Goal: Information Seeking & Learning: Learn about a topic

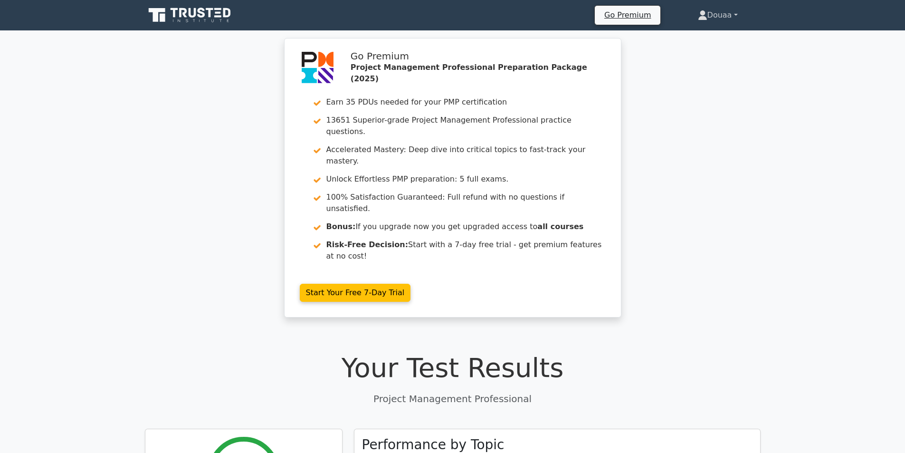
click at [713, 13] on link "Douaa" at bounding box center [718, 15] width 86 height 19
click at [699, 33] on link "Profile" at bounding box center [713, 37] width 75 height 15
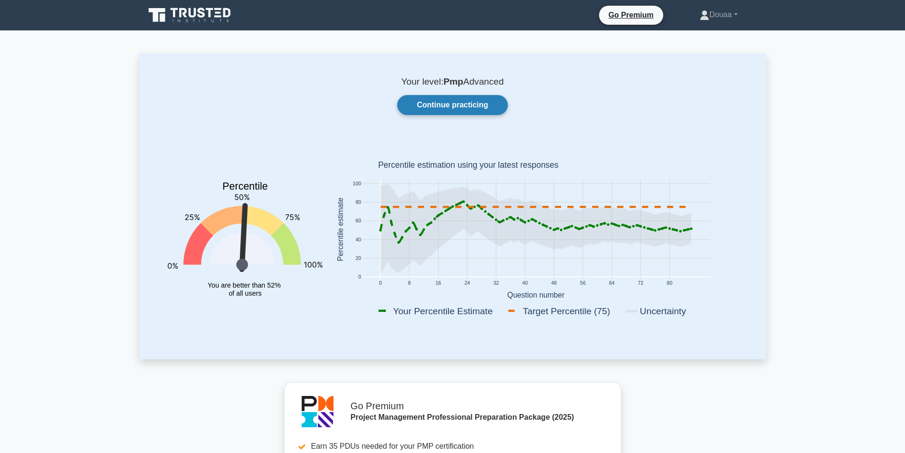
click at [473, 108] on link "Continue practicing" at bounding box center [452, 105] width 110 height 20
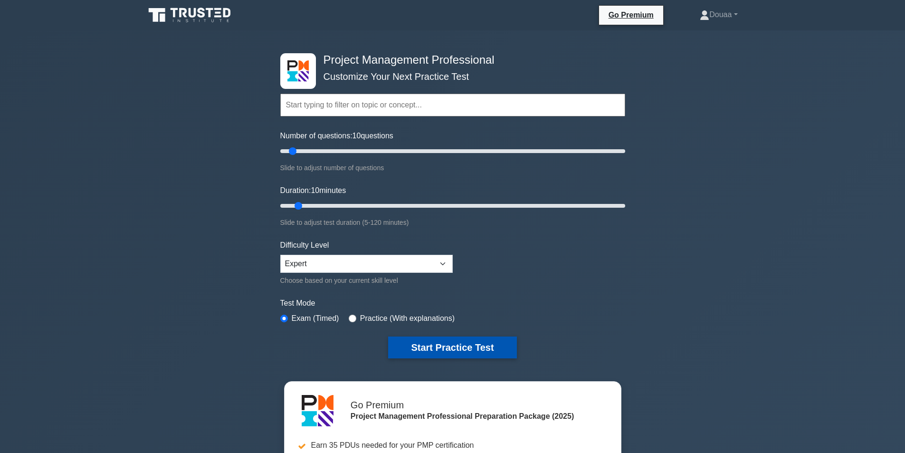
click at [455, 350] on button "Start Practice Test" at bounding box center [452, 347] width 128 height 22
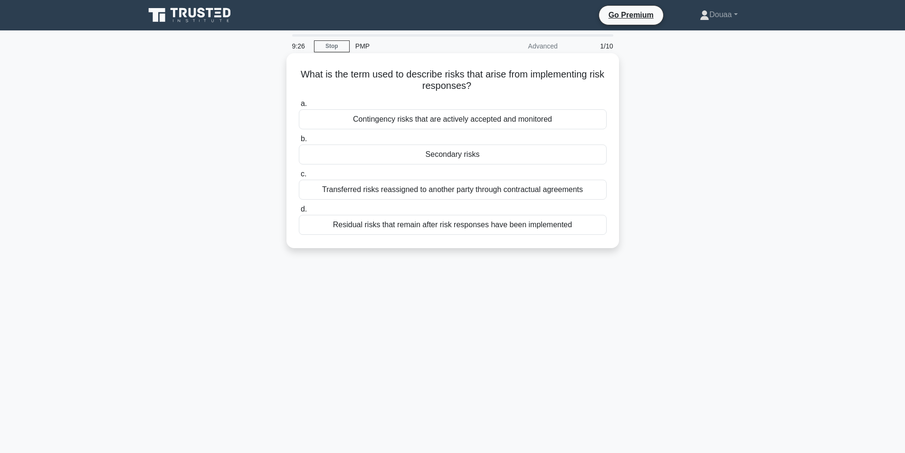
click at [501, 119] on div "Contingency risks that are actively accepted and monitored" at bounding box center [453, 119] width 308 height 20
click at [299, 107] on input "a. Contingency risks that are actively accepted and monitored" at bounding box center [299, 104] width 0 height 6
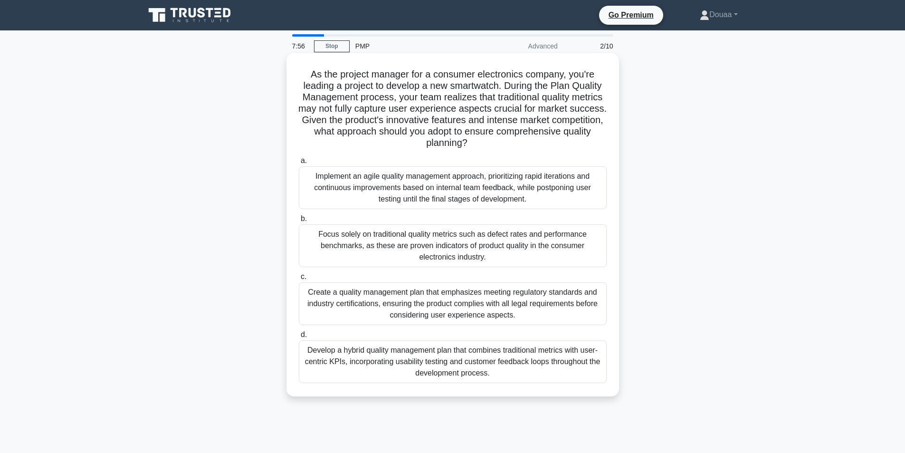
click at [422, 307] on div "Create a quality management plan that emphasizes meeting regulatory standards a…" at bounding box center [453, 303] width 308 height 43
click at [299, 280] on input "c. Create a quality management plan that emphasizes meeting regulatory standard…" at bounding box center [299, 277] width 0 height 6
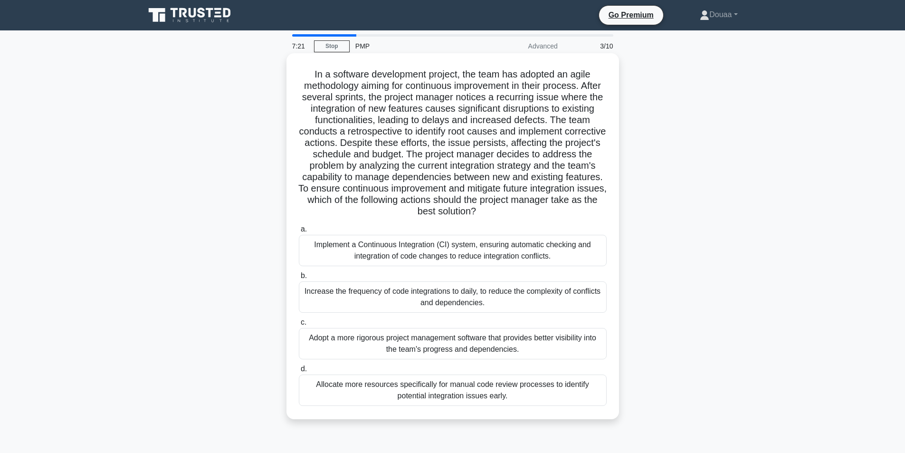
click at [394, 300] on div "Increase the frequency of code integrations to daily, to reduce the complexity …" at bounding box center [453, 296] width 308 height 31
click at [299, 279] on input "b. Increase the frequency of code integrations to daily, to reduce the complexi…" at bounding box center [299, 276] width 0 height 6
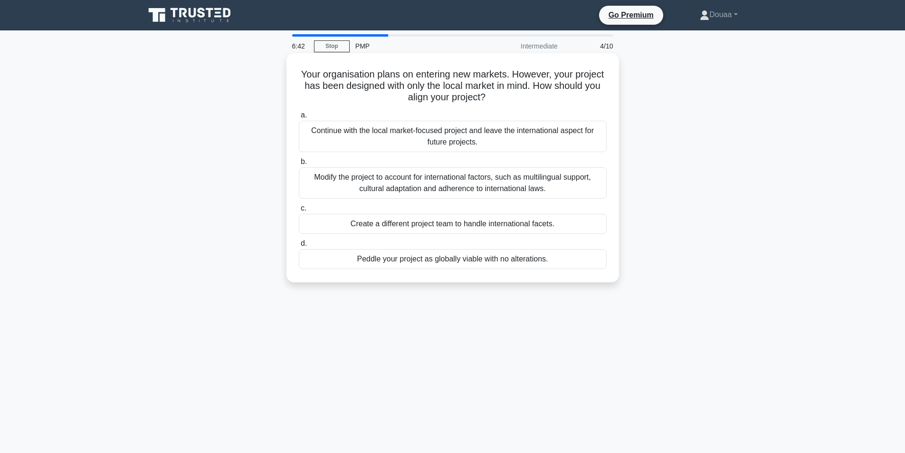
click at [526, 135] on div "Continue with the local market-focused project and leave the international aspe…" at bounding box center [453, 136] width 308 height 31
click at [299, 118] on input "a. Continue with the local market-focused project and leave the international a…" at bounding box center [299, 115] width 0 height 6
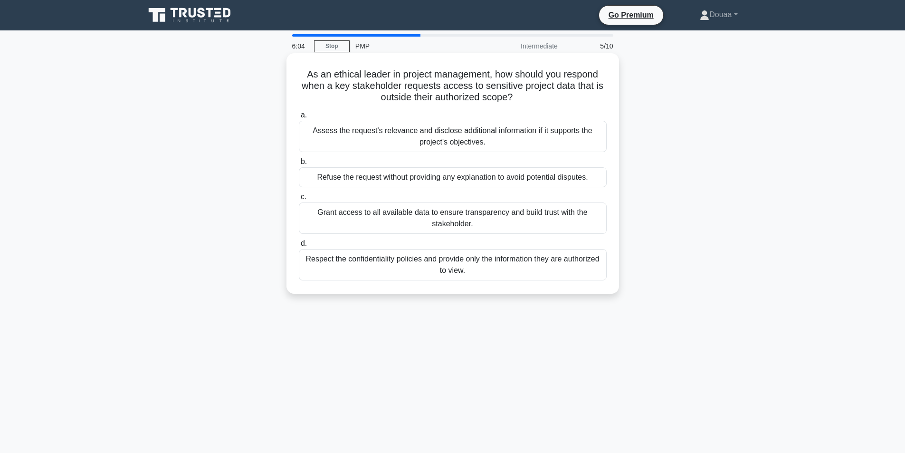
click at [480, 263] on div "Respect the confidentiality policies and provide only the information they are …" at bounding box center [453, 264] width 308 height 31
click at [299, 247] on input "d. Respect the confidentiality policies and provide only the information they a…" at bounding box center [299, 243] width 0 height 6
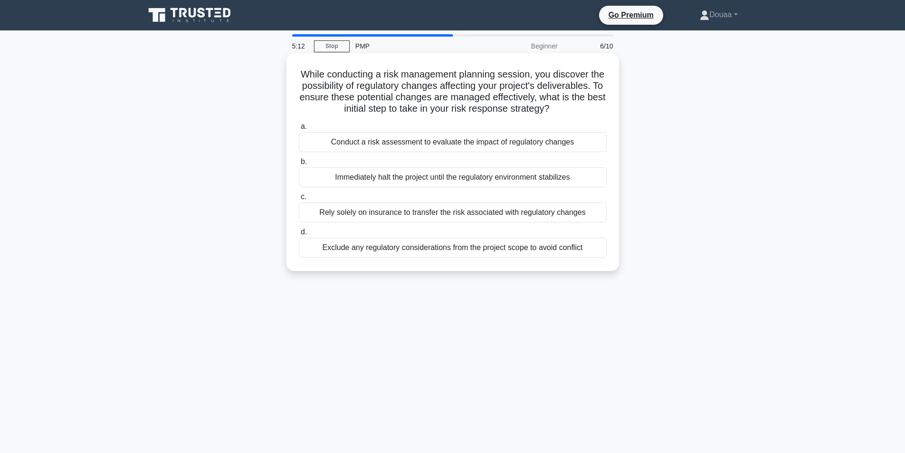
click at [486, 258] on div "Exclude any regulatory considerations from the project scope to avoid conflict" at bounding box center [453, 248] width 308 height 20
click at [299, 235] on input "d. Exclude any regulatory considerations from the project scope to avoid confli…" at bounding box center [299, 232] width 0 height 6
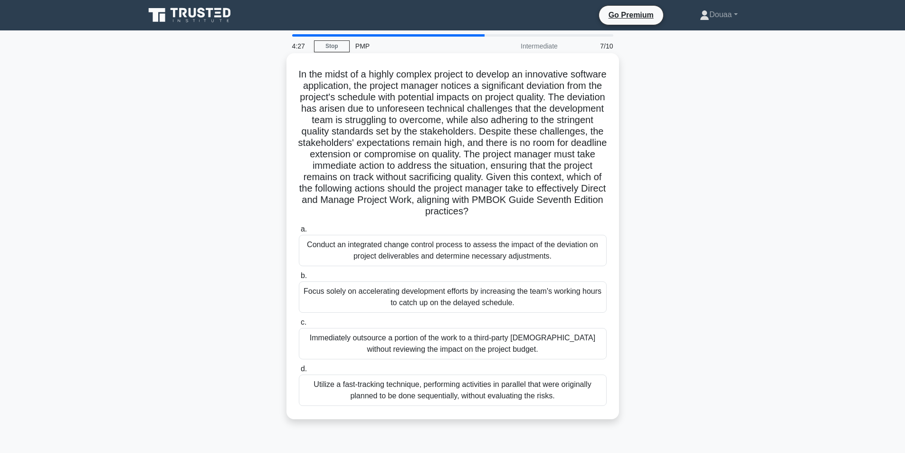
click at [515, 256] on div "Conduct an integrated change control process to assess the impact of the deviat…" at bounding box center [453, 250] width 308 height 31
click at [299, 232] on input "a. Conduct an integrated change control process to assess the impact of the dev…" at bounding box center [299, 229] width 0 height 6
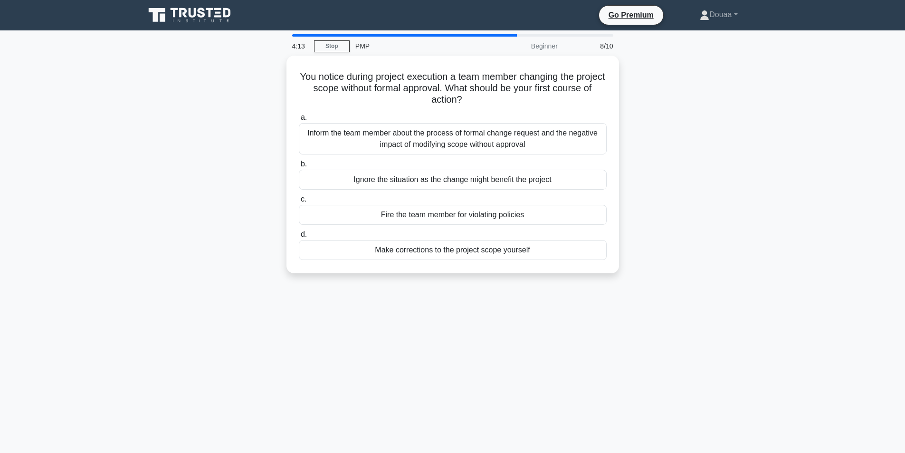
click at [543, 289] on div "4:13 Stop PMP Beginner 8/10 You notice during project execution a team member c…" at bounding box center [452, 271] width 627 height 475
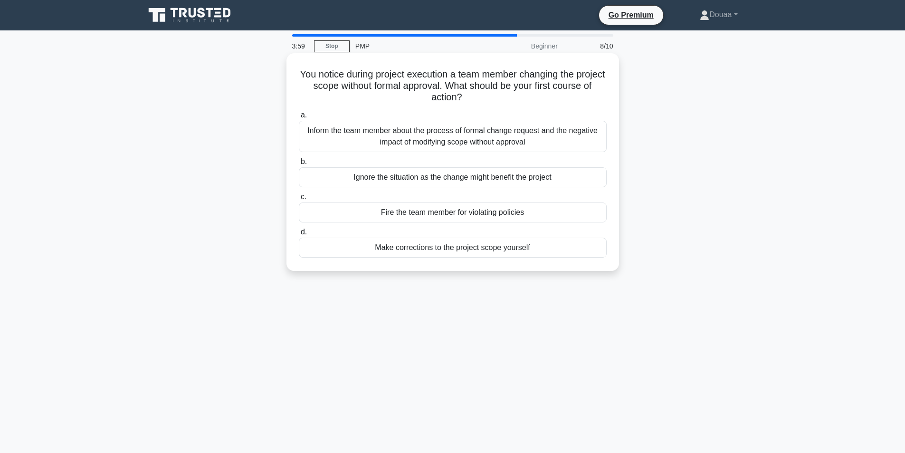
click at [520, 141] on div "Inform the team member about the process of formal change request and the negat…" at bounding box center [453, 136] width 308 height 31
click at [299, 118] on input "a. Inform the team member about the process of formal change request and the ne…" at bounding box center [299, 115] width 0 height 6
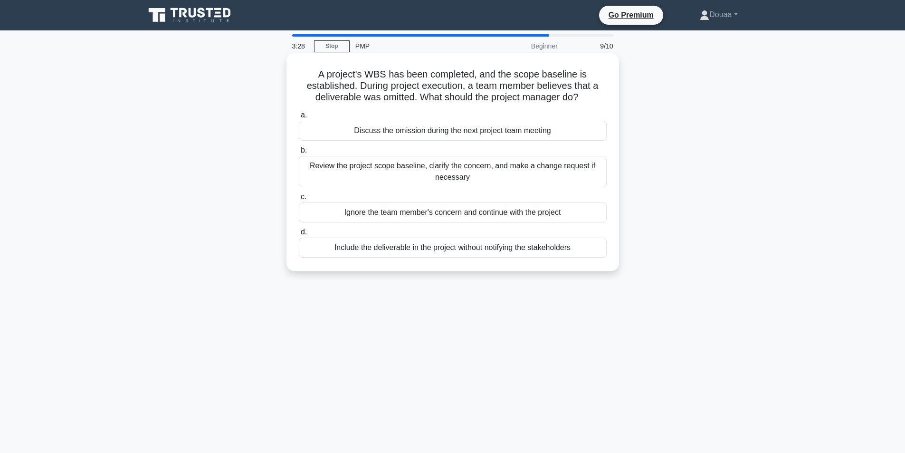
click at [547, 170] on div "Review the project scope baseline, clarify the concern, and make a change reque…" at bounding box center [453, 171] width 308 height 31
click at [299, 154] on input "b. Review the project scope baseline, clarify the concern, and make a change re…" at bounding box center [299, 150] width 0 height 6
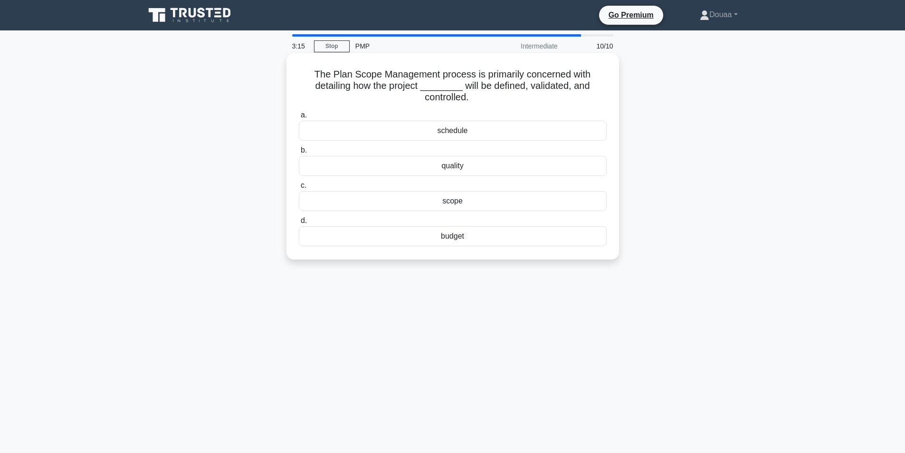
click at [493, 198] on div "scope" at bounding box center [453, 201] width 308 height 20
click at [299, 189] on input "c. scope" at bounding box center [299, 186] width 0 height 6
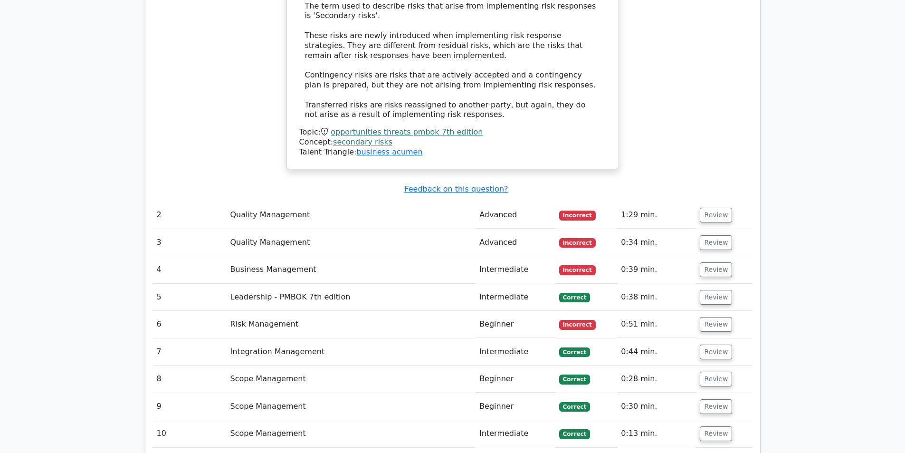
scroll to position [1093, 0]
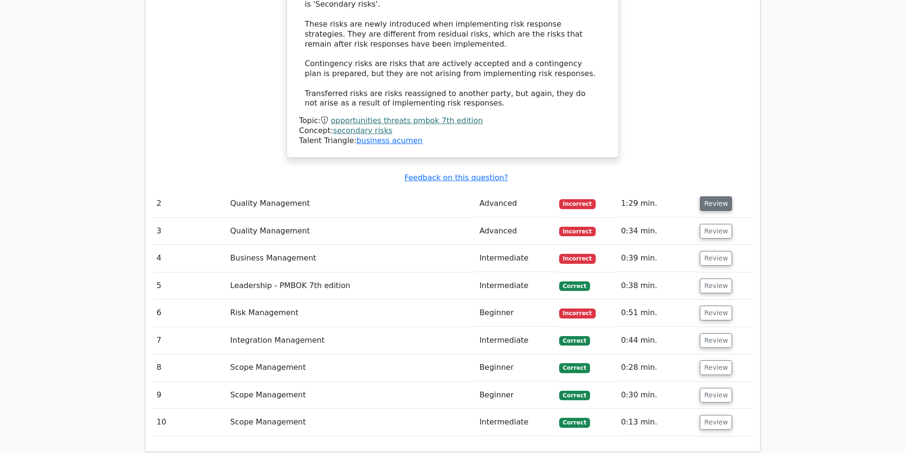
click at [711, 196] on button "Review" at bounding box center [716, 203] width 32 height 15
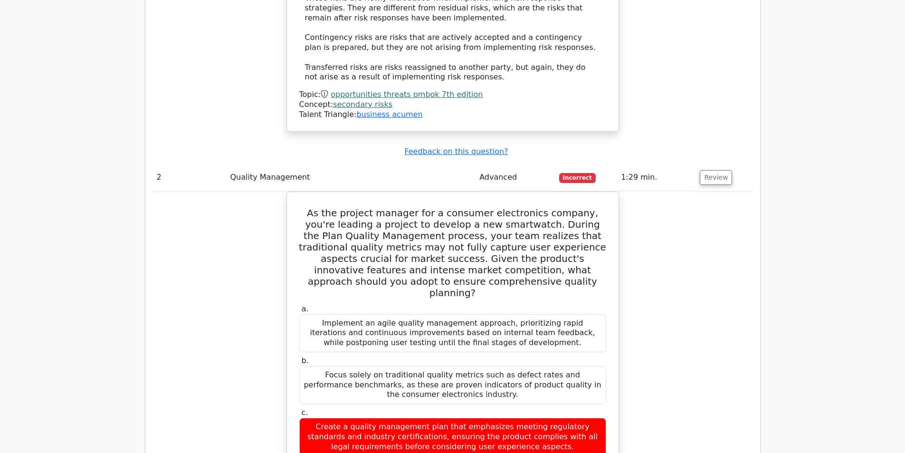
scroll to position [1141, 0]
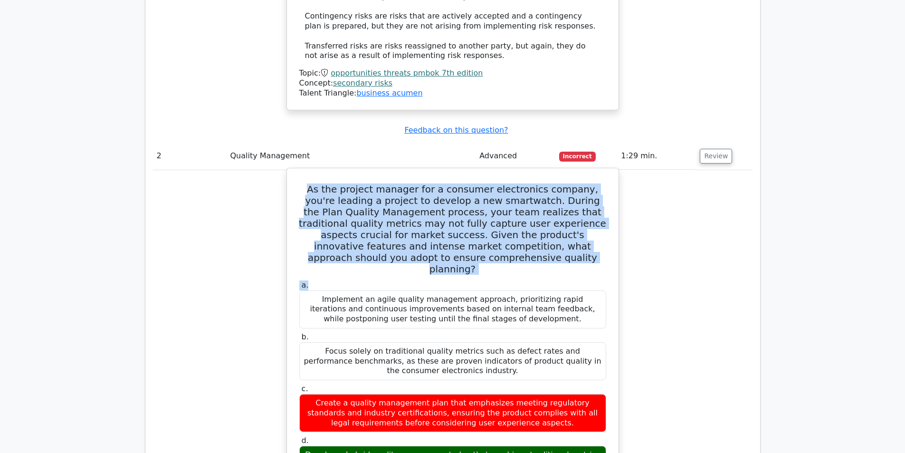
drag, startPoint x: 307, startPoint y: 142, endPoint x: 518, endPoint y: 220, distance: 225.6
copy div "As the project manager for a consumer electronics company, you're leading a pro…"
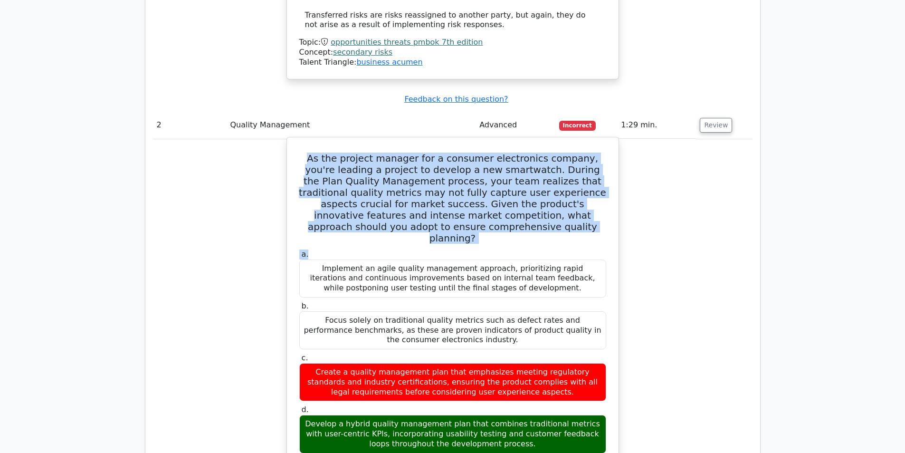
scroll to position [1188, 0]
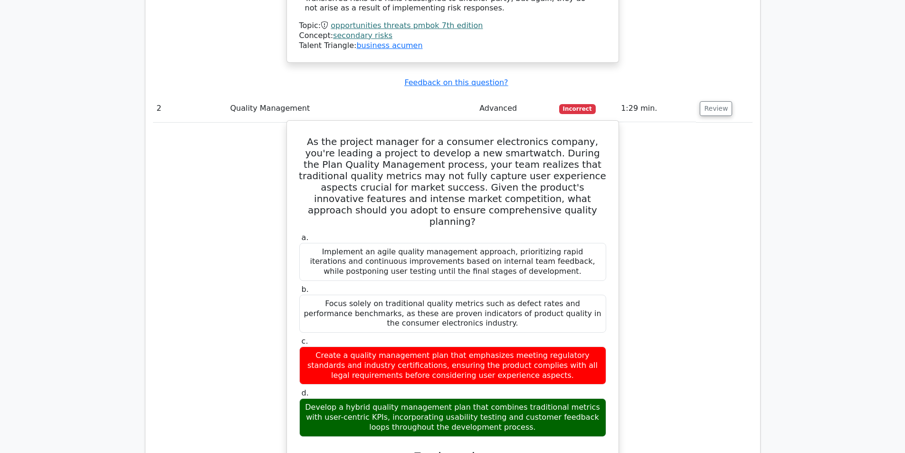
click at [309, 398] on div "Develop a hybrid quality management plan that combines traditional metrics with…" at bounding box center [452, 417] width 307 height 38
drag, startPoint x: 309, startPoint y: 349, endPoint x: 516, endPoint y: 372, distance: 207.9
click at [516, 398] on div "Develop a hybrid quality management plan that combines traditional metrics with…" at bounding box center [452, 417] width 307 height 38
copy div "Develop a hybrid quality management plan that combines traditional metrics with…"
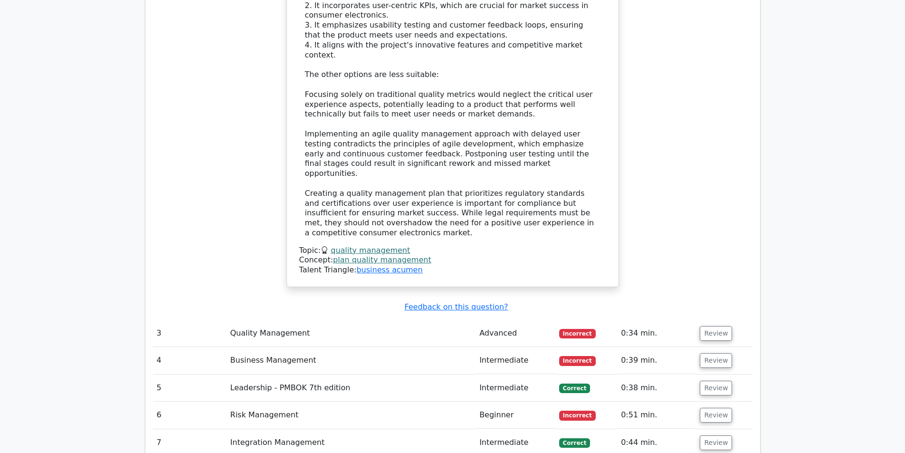
scroll to position [1758, 0]
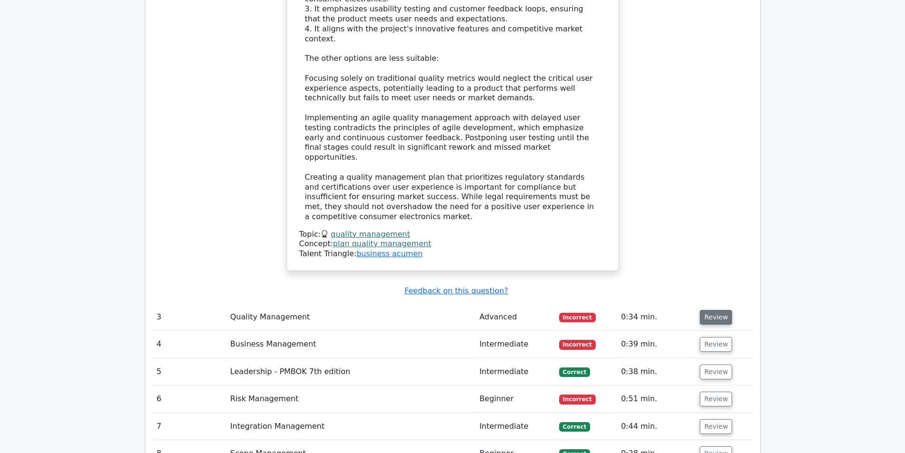
click at [718, 310] on button "Review" at bounding box center [716, 317] width 32 height 15
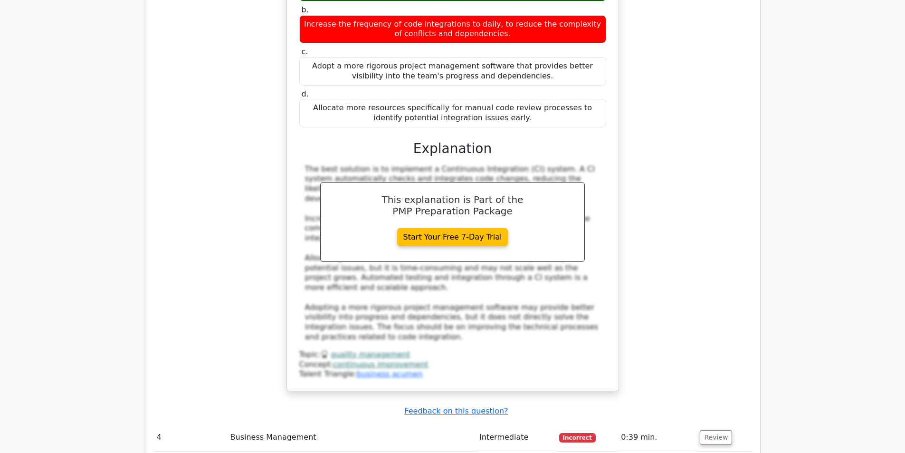
scroll to position [2329, 0]
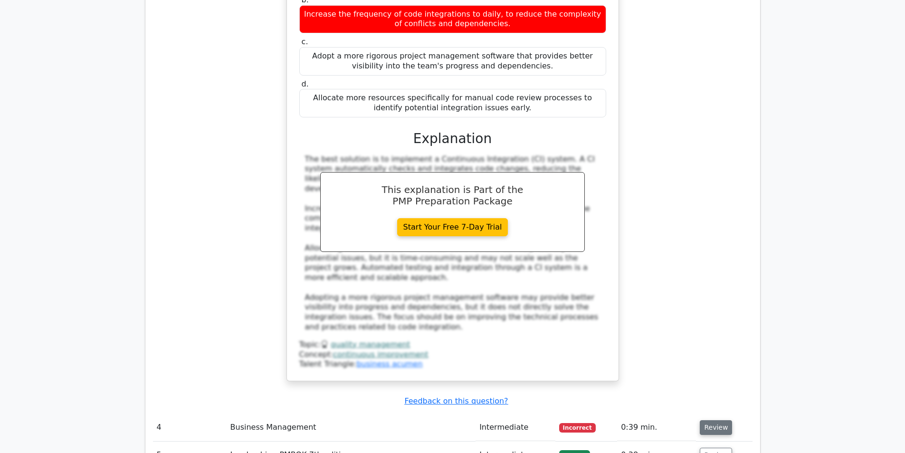
click at [722, 420] on button "Review" at bounding box center [716, 427] width 32 height 15
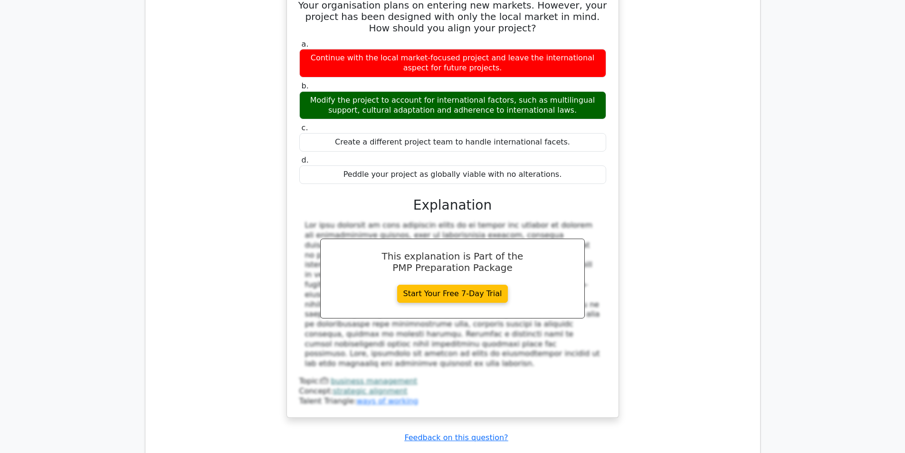
scroll to position [2852, 0]
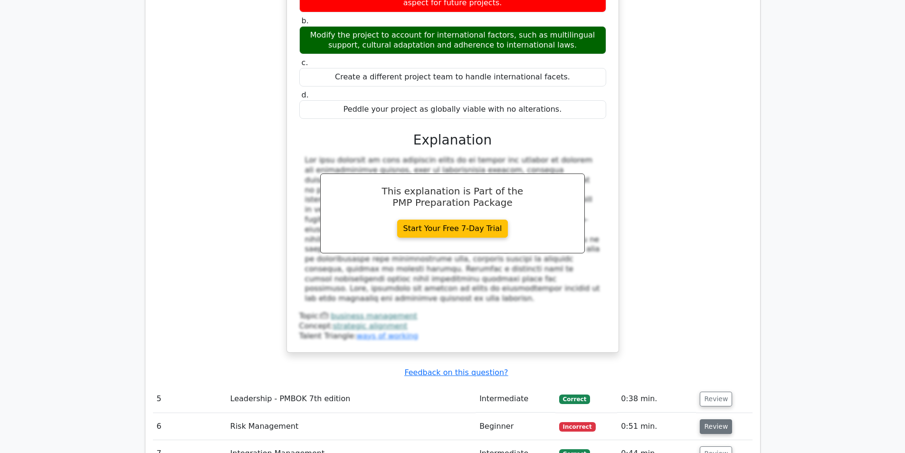
click at [719, 419] on button "Review" at bounding box center [716, 426] width 32 height 15
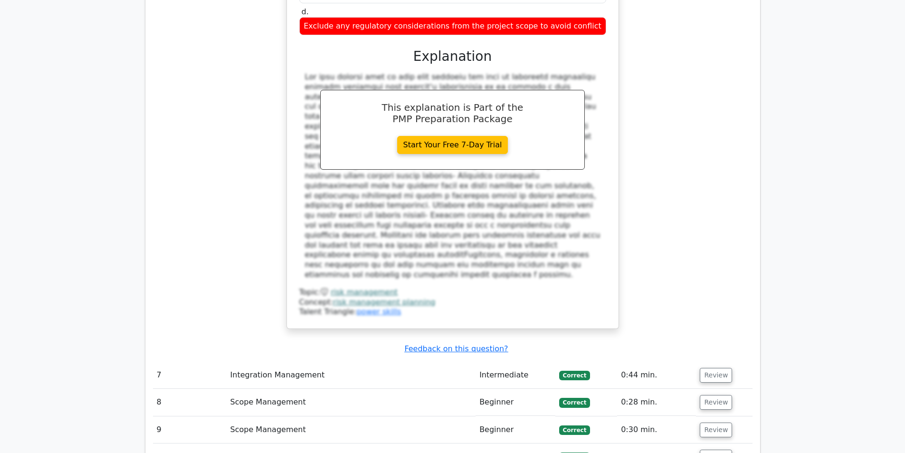
scroll to position [3612, 0]
